Goal: Find contact information: Find contact information

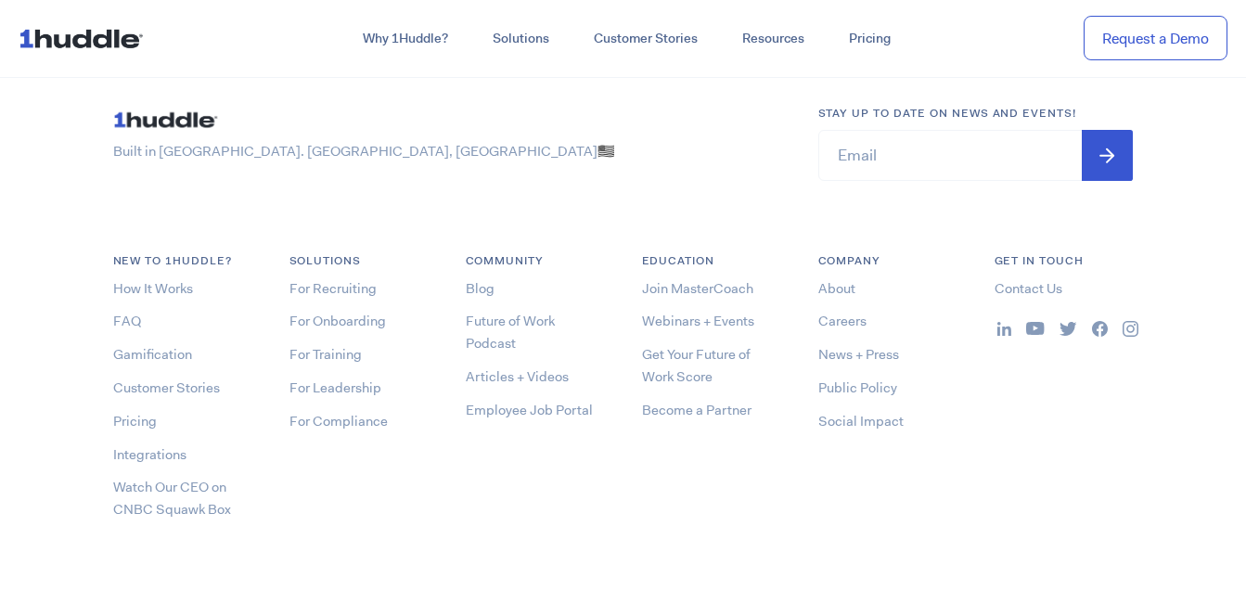
scroll to position [9659, 0]
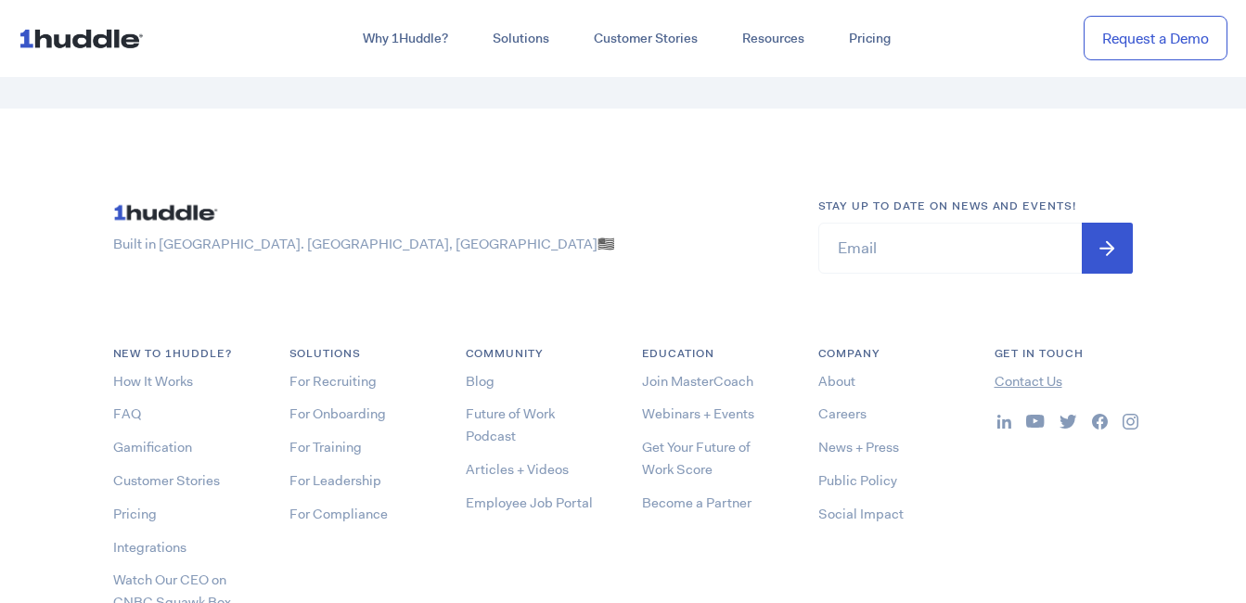
click at [1031, 380] on link "Contact Us" at bounding box center [1029, 381] width 68 height 19
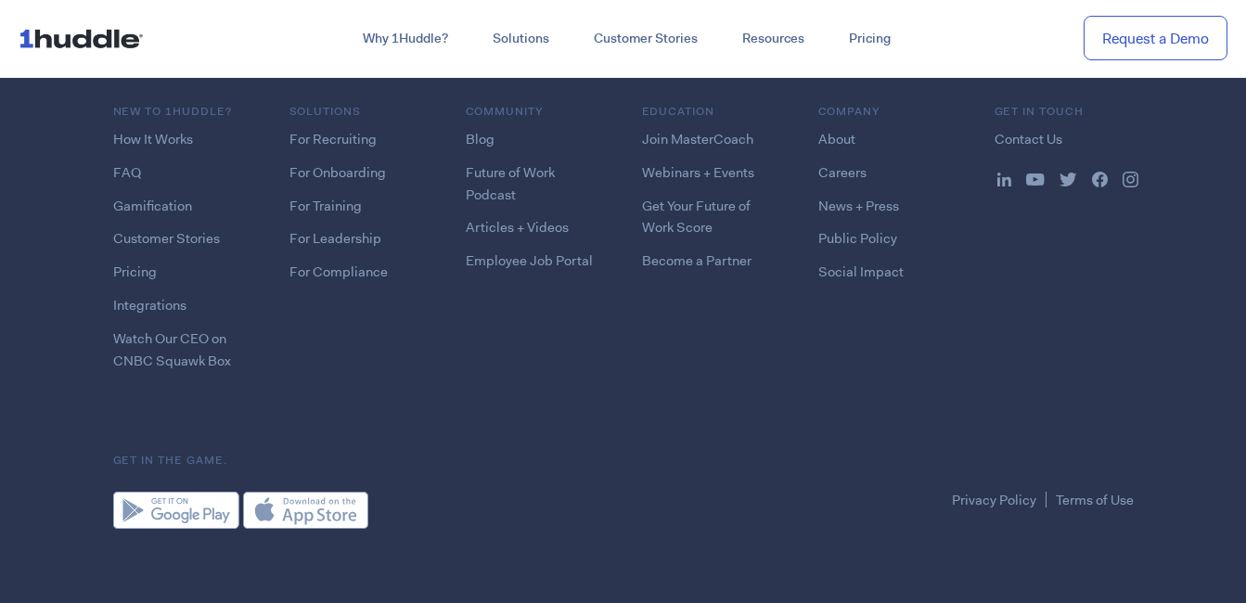
scroll to position [2531, 0]
